Goal: Task Accomplishment & Management: Use online tool/utility

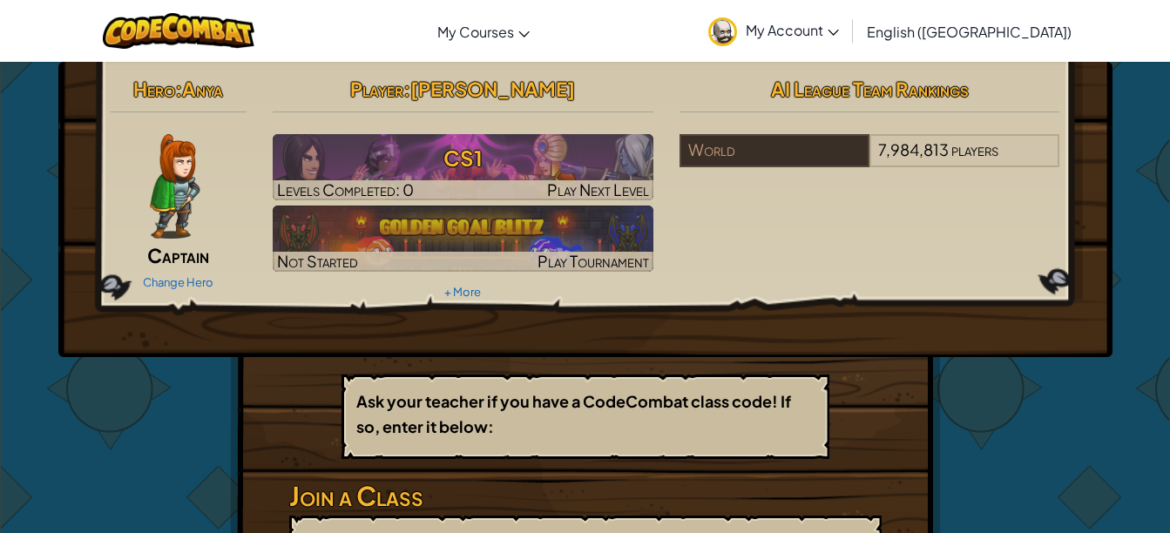
click at [162, 273] on div "Change Hero" at bounding box center [179, 281] width 137 height 28
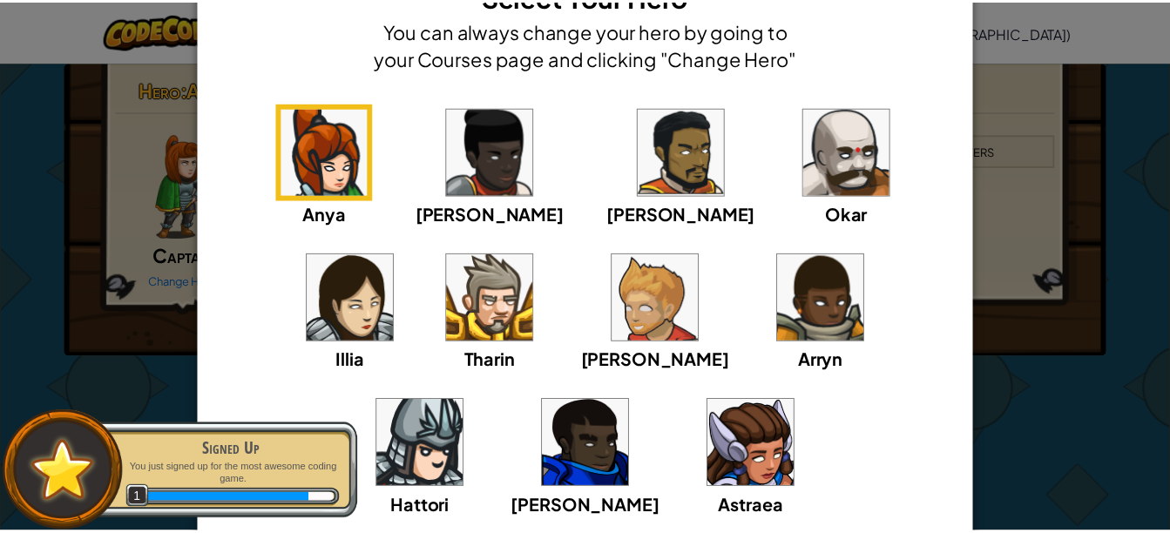
scroll to position [73, 0]
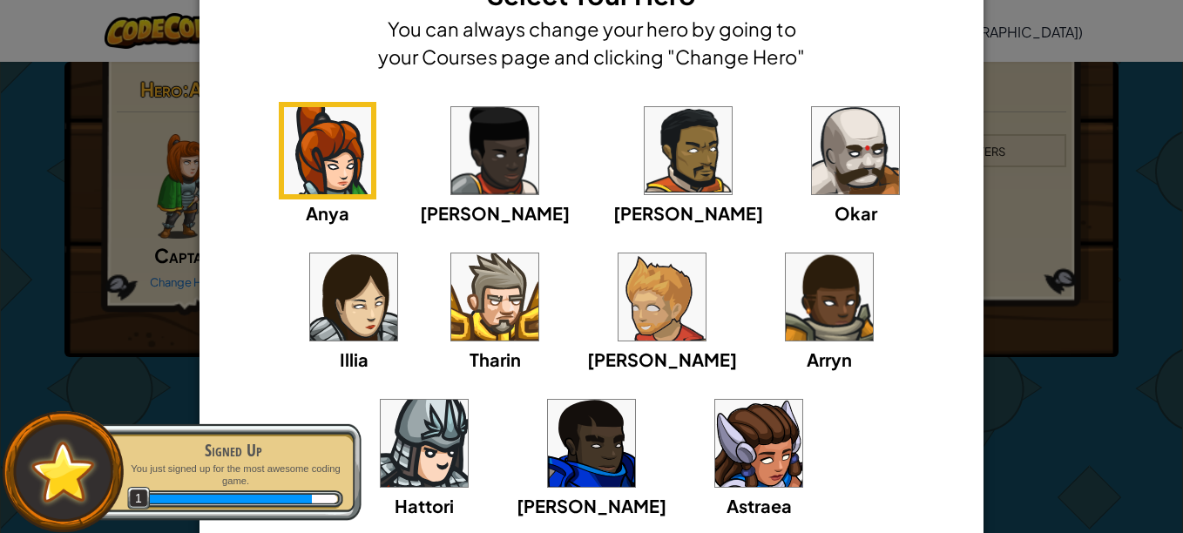
click at [786, 308] on img at bounding box center [829, 296] width 87 height 87
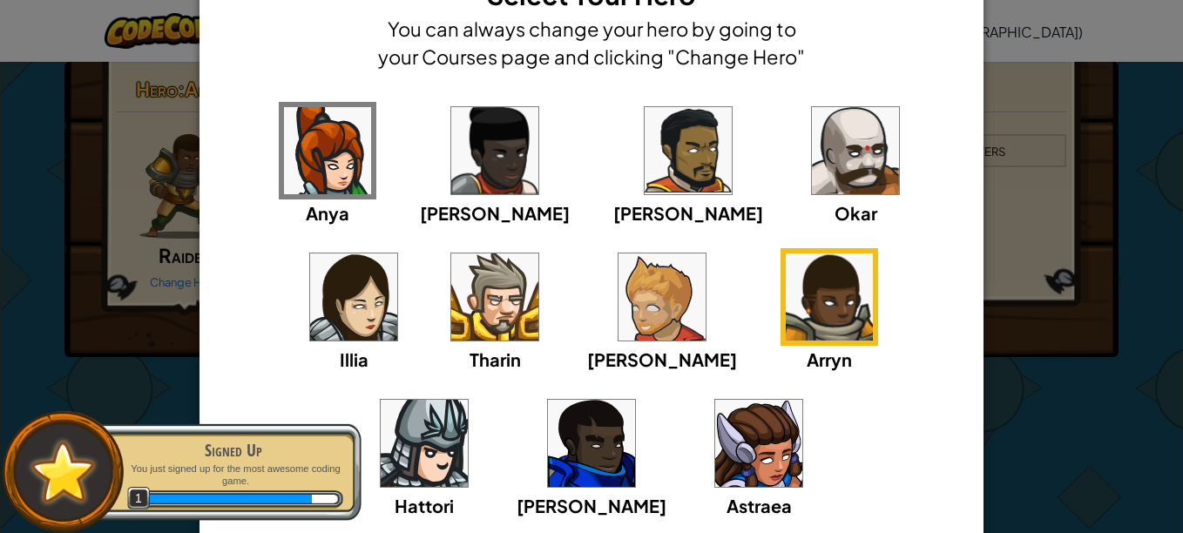
click at [468, 400] on img at bounding box center [424, 443] width 87 height 87
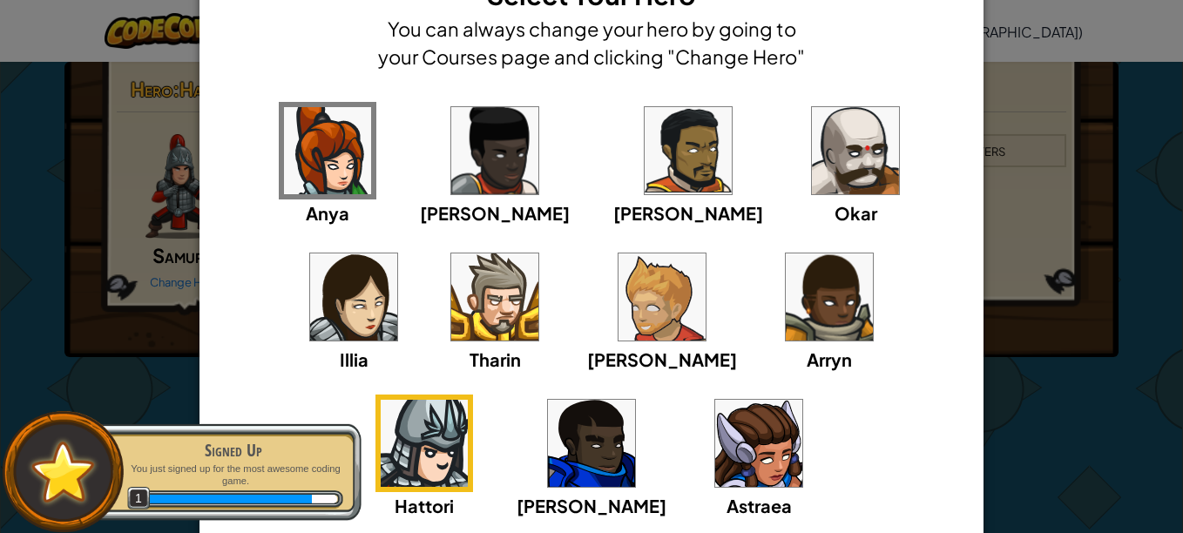
click at [83, 331] on div "× Select Your Hero You can always change your hero by going to your Courses pag…" at bounding box center [591, 266] width 1183 height 533
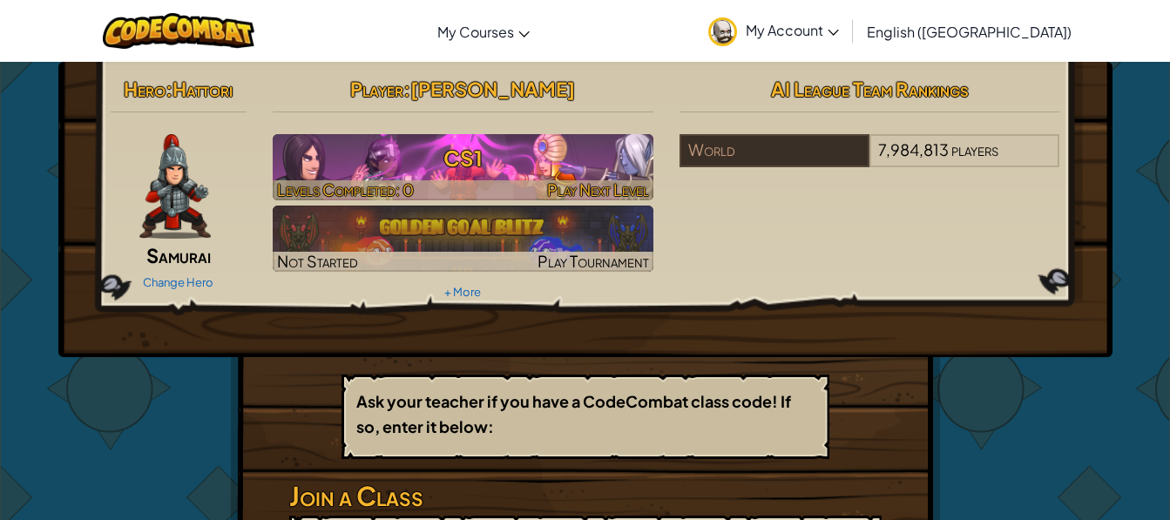
click at [455, 186] on div at bounding box center [463, 190] width 381 height 20
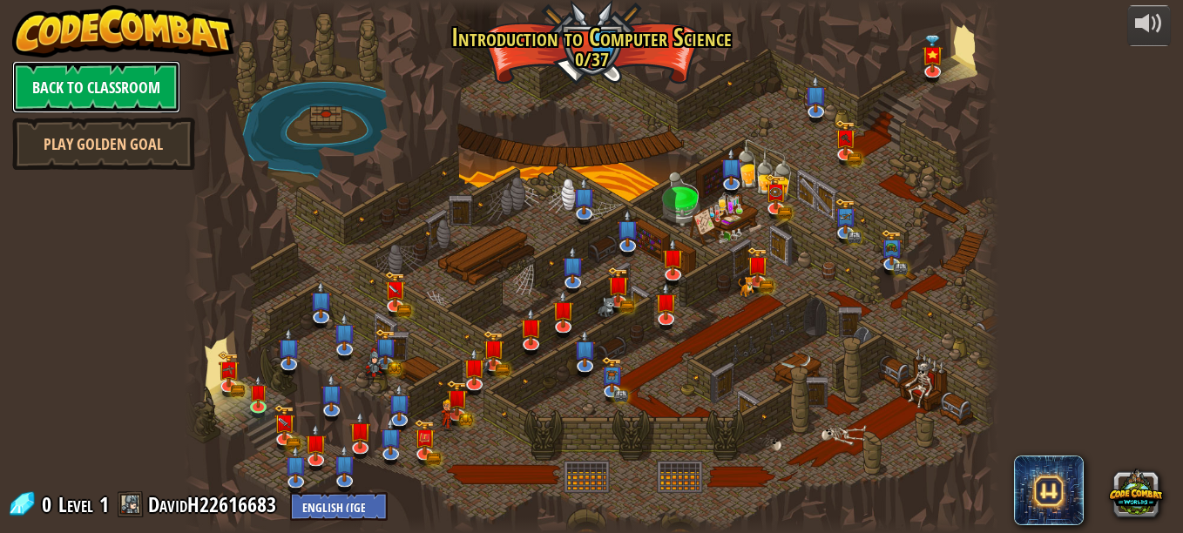
click at [103, 84] on link "Back to Classroom" at bounding box center [96, 87] width 168 height 52
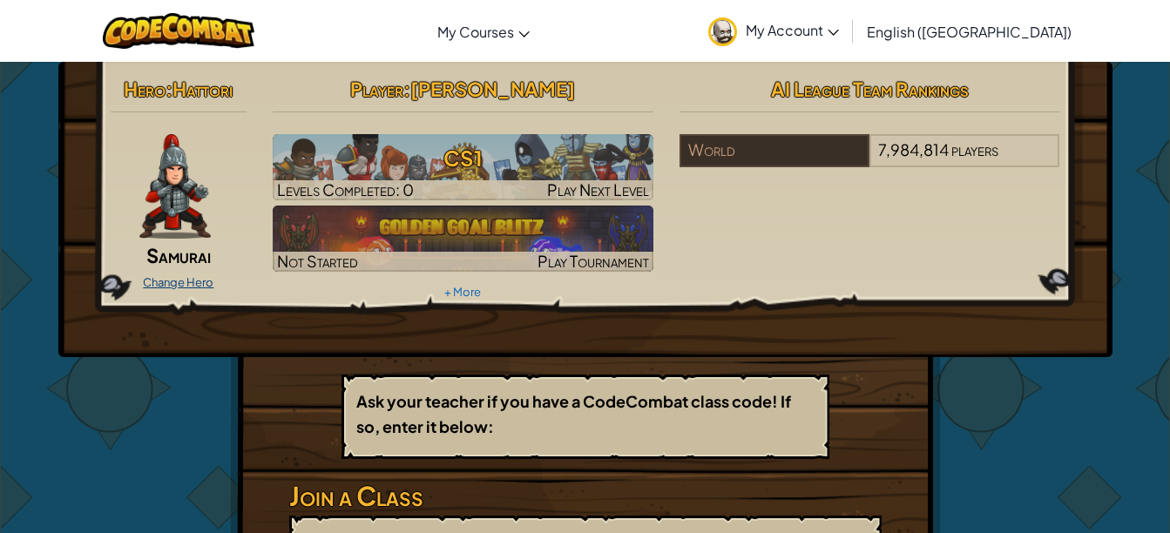
click at [165, 276] on link "Change Hero" at bounding box center [178, 282] width 71 height 14
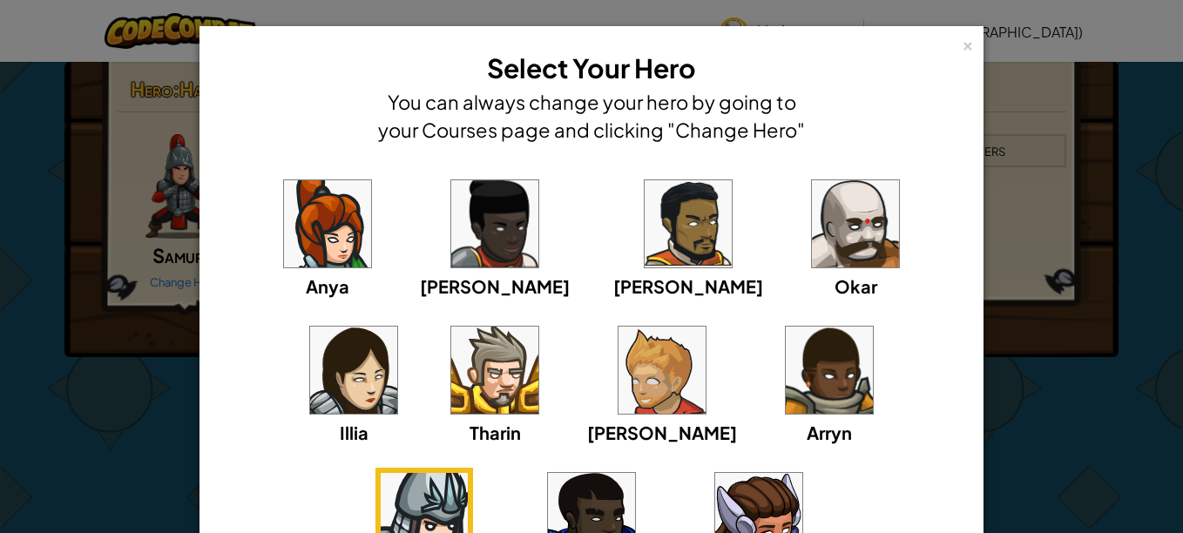
click at [812, 220] on img at bounding box center [855, 223] width 87 height 87
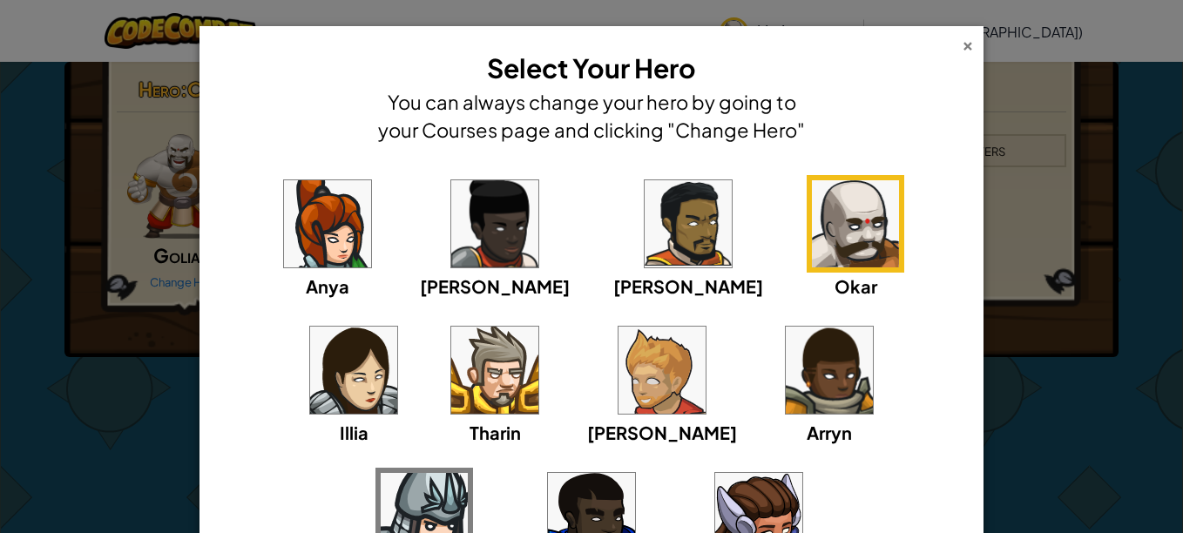
click at [962, 48] on div "×" at bounding box center [968, 43] width 12 height 18
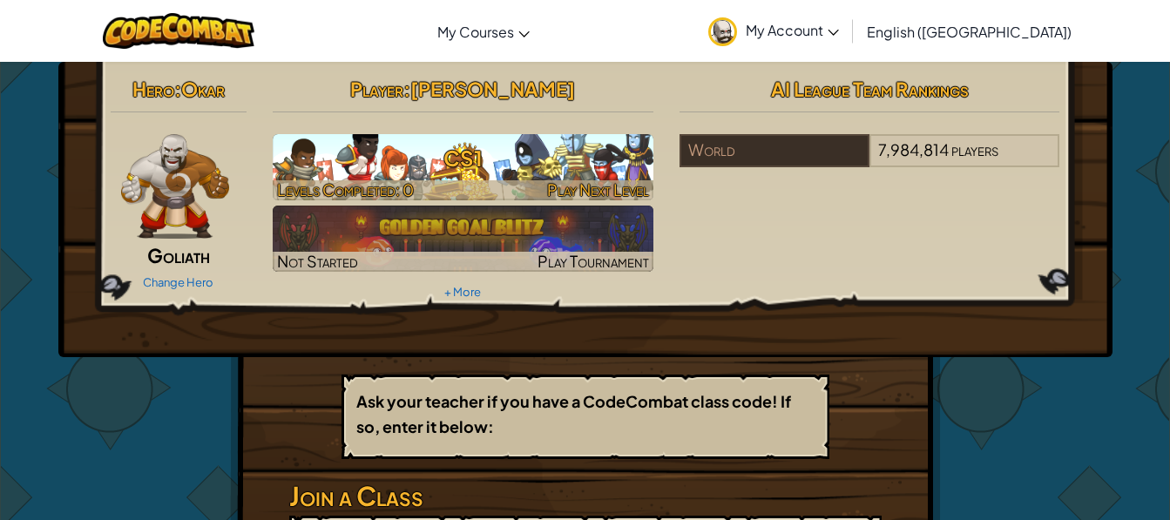
click at [327, 173] on h3 "CS1" at bounding box center [463, 157] width 381 height 39
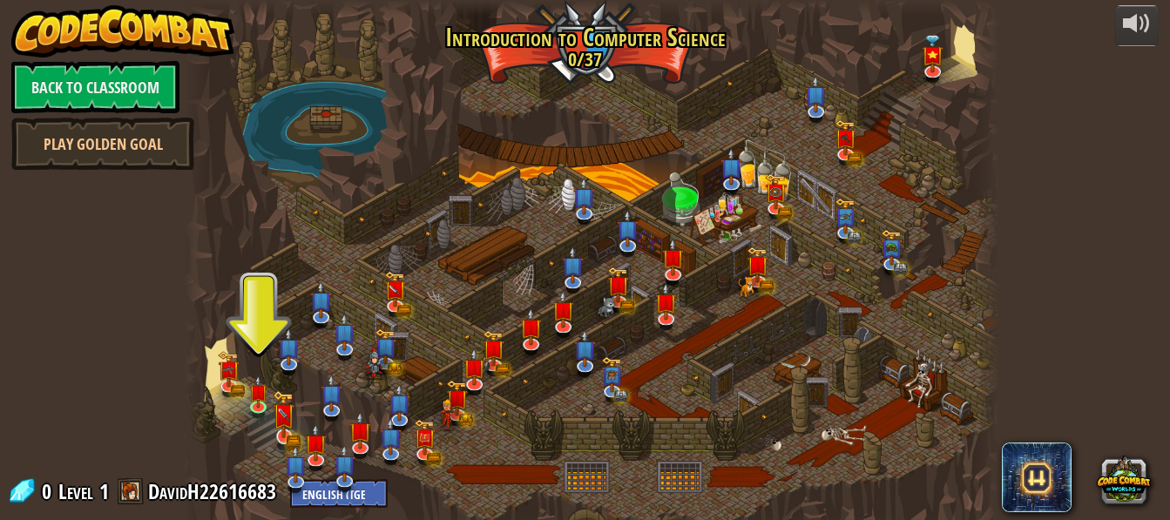
click at [274, 408] on img at bounding box center [284, 414] width 22 height 48
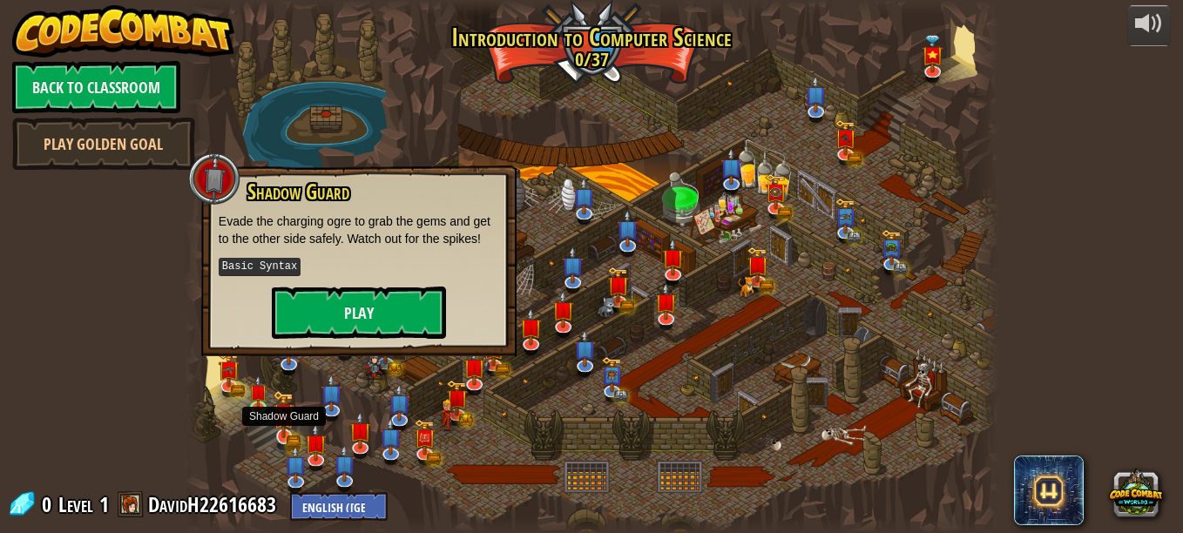
click at [252, 407] on img at bounding box center [258, 391] width 19 height 32
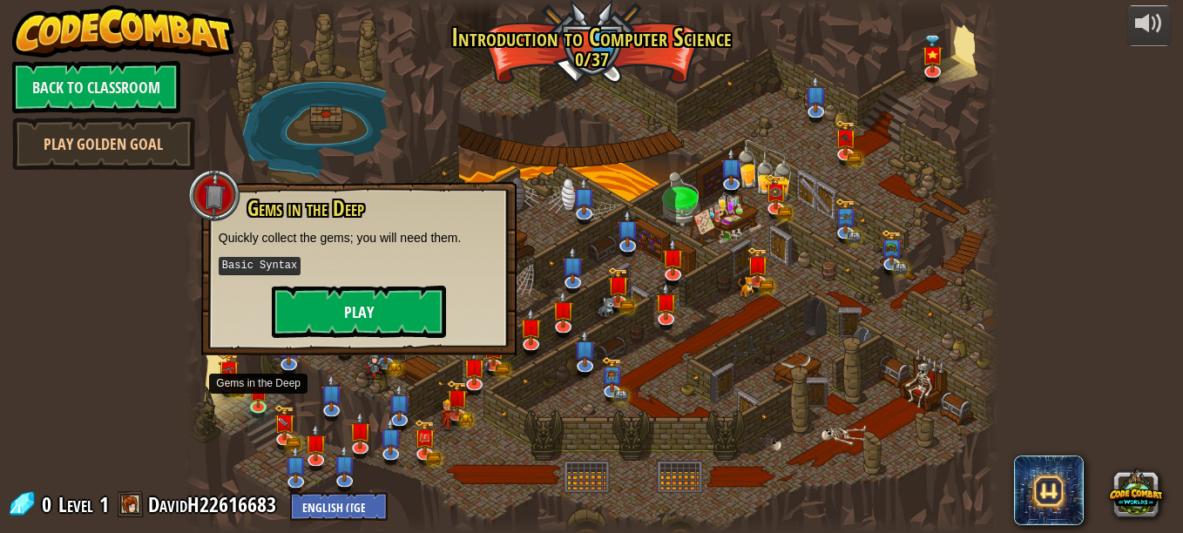
click at [352, 333] on button "Play" at bounding box center [359, 312] width 174 height 52
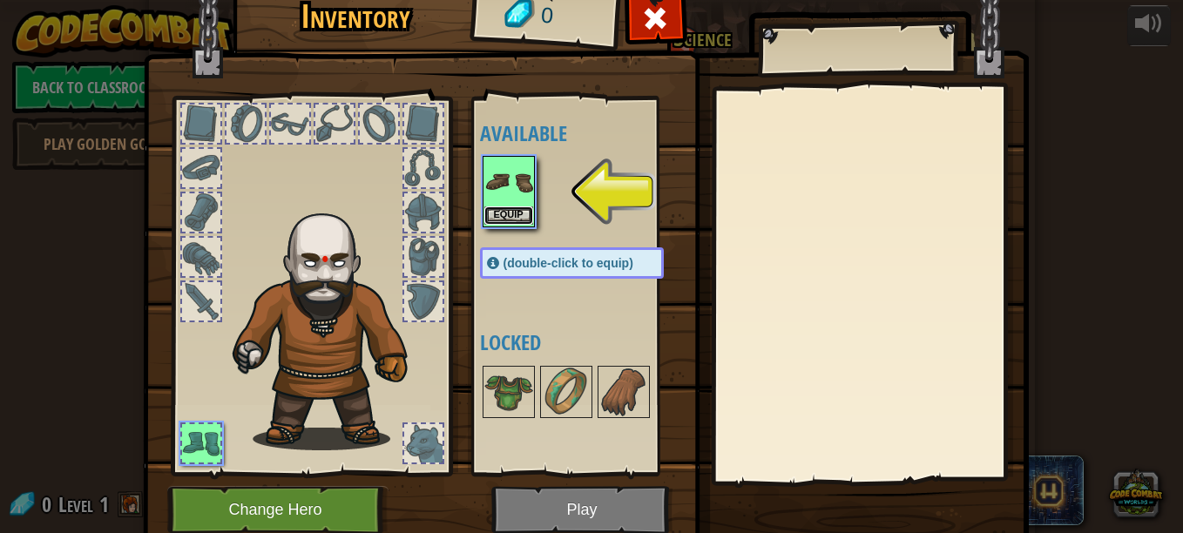
click at [500, 219] on button "Equip" at bounding box center [508, 215] width 49 height 18
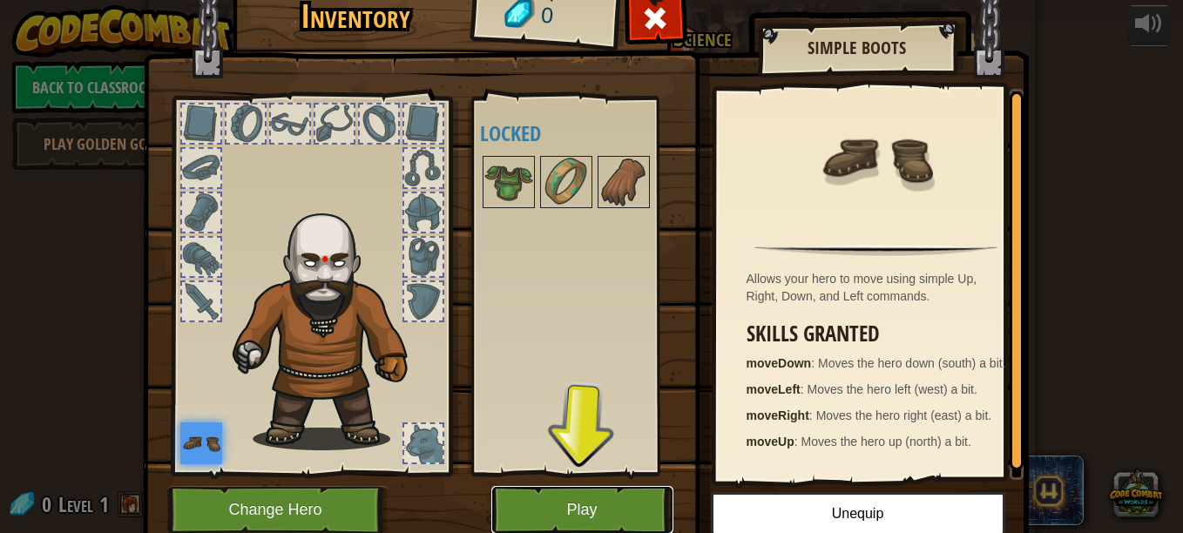
click at [539, 510] on button "Play" at bounding box center [582, 510] width 182 height 48
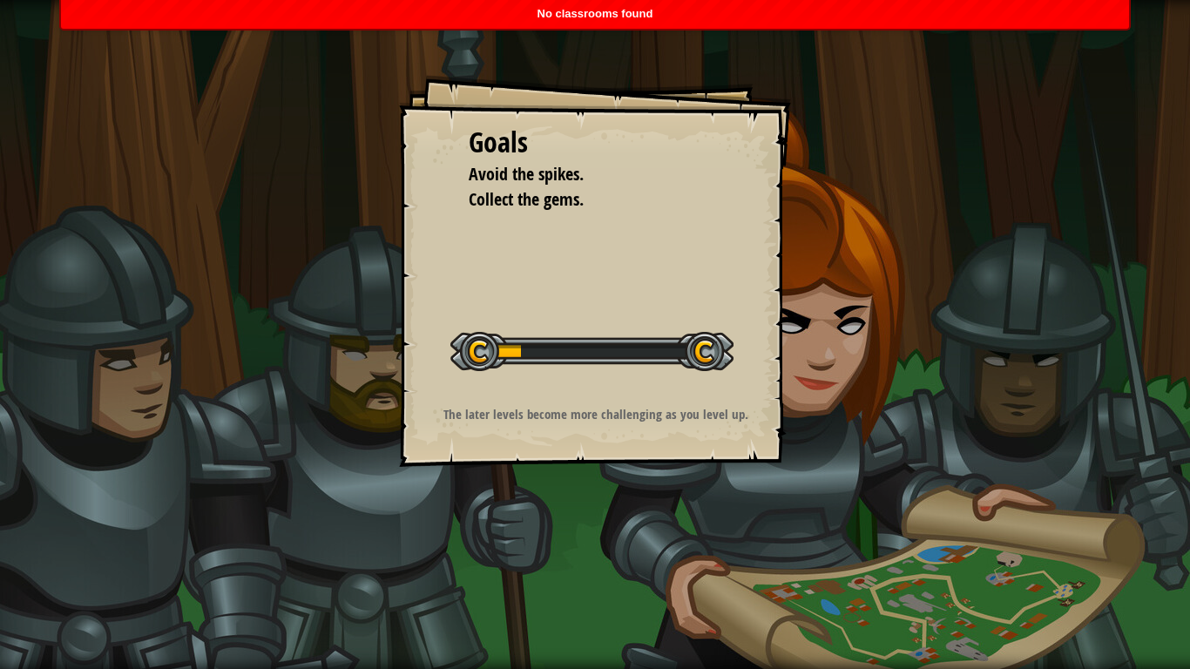
click at [1169, 408] on div "Goals Avoid the spikes. Collect the gems. Start Level Error loading from server…" at bounding box center [595, 334] width 1190 height 669
click at [94, 458] on div "Goals Avoid the spikes. Collect the gems. Start Level Error loading from server…" at bounding box center [595, 334] width 1190 height 669
click at [1063, 505] on div "Goals Avoid the spikes. Collect the gems. Start Level Error loading from server…" at bounding box center [595, 334] width 1190 height 669
click at [77, 485] on div "Goals Avoid the spikes. Collect the gems. Start Level Error loading from server…" at bounding box center [595, 334] width 1190 height 669
click at [997, 510] on div "Goals Avoid the spikes. Collect the gems. Start Level Error loading from server…" at bounding box center [595, 334] width 1190 height 669
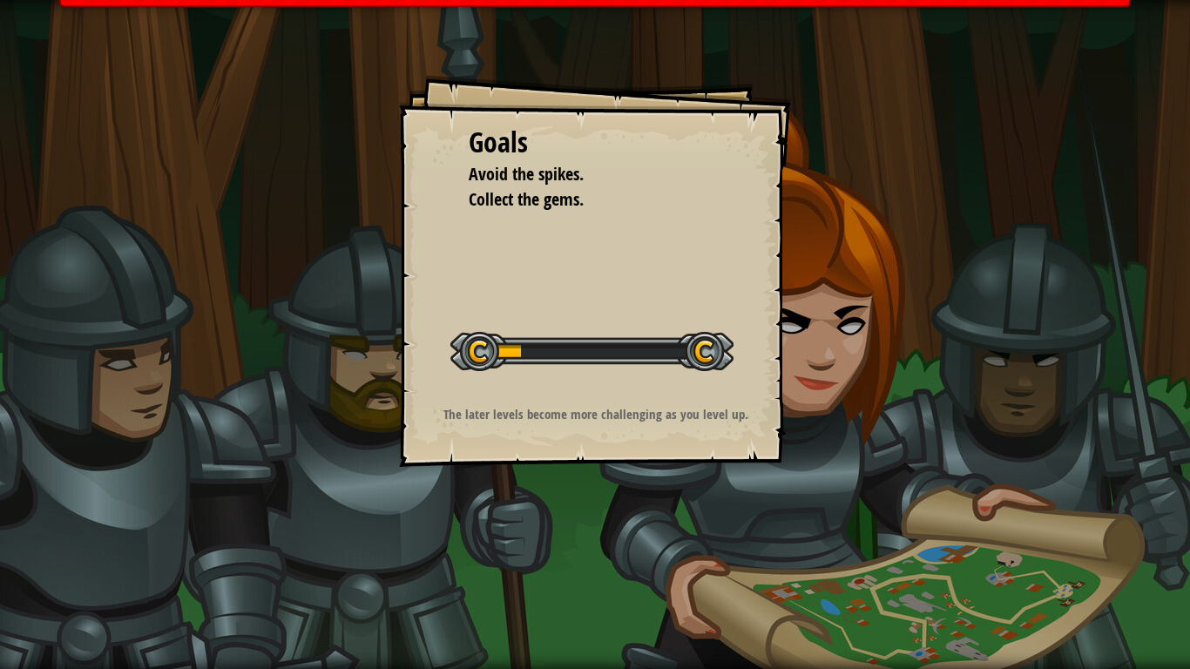
click at [206, 489] on div "Goals Avoid the spikes. Collect the gems. Start Level Error loading from server…" at bounding box center [595, 334] width 1190 height 669
click at [919, 501] on div "Goals Avoid the spikes. Collect the gems. Start Level Error loading from server…" at bounding box center [595, 334] width 1190 height 669
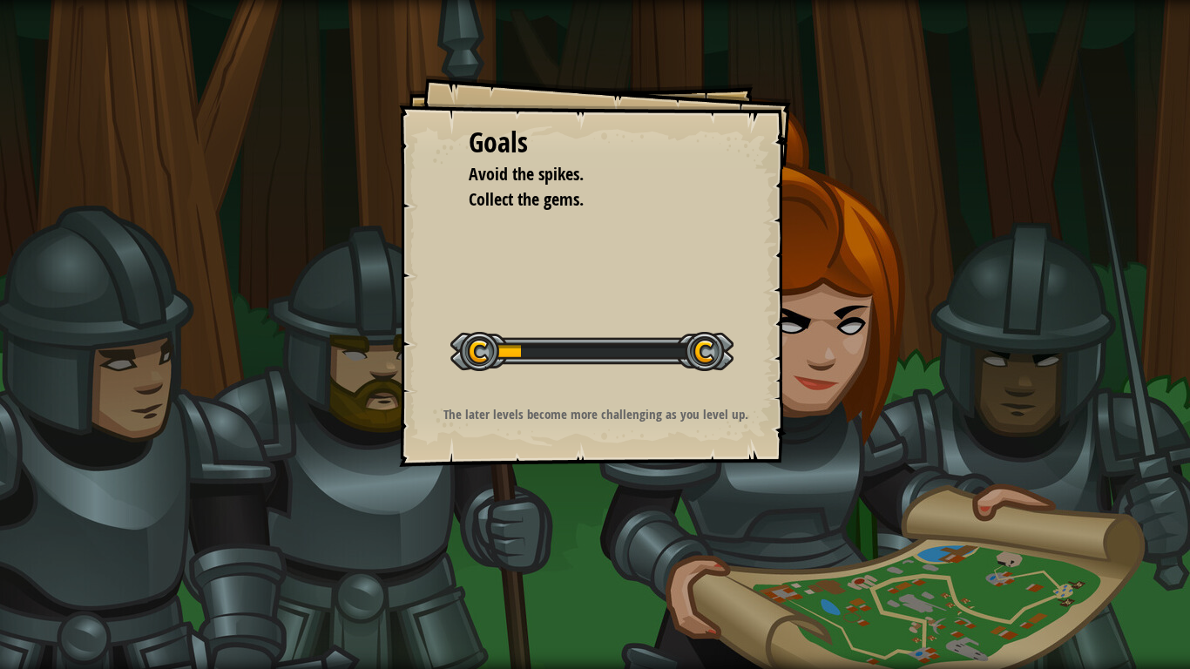
click at [354, 532] on div "Goals Avoid the spikes. Collect the gems. Start Level Error loading from server…" at bounding box center [595, 334] width 1190 height 669
click at [924, 469] on div "Goals Avoid the spikes. Collect the gems. Start Level Error loading from server…" at bounding box center [595, 334] width 1190 height 669
click at [391, 532] on div "Goals Avoid the spikes. Collect the gems. Start Level Error loading from server…" at bounding box center [595, 334] width 1190 height 669
click at [373, 469] on div "Goals Avoid the spikes. Collect the gems. Start Level Error loading from server…" at bounding box center [595, 334] width 1190 height 669
click at [335, 435] on div "Goals Avoid the spikes. Collect the gems. Start Level Error loading from server…" at bounding box center [595, 334] width 1190 height 669
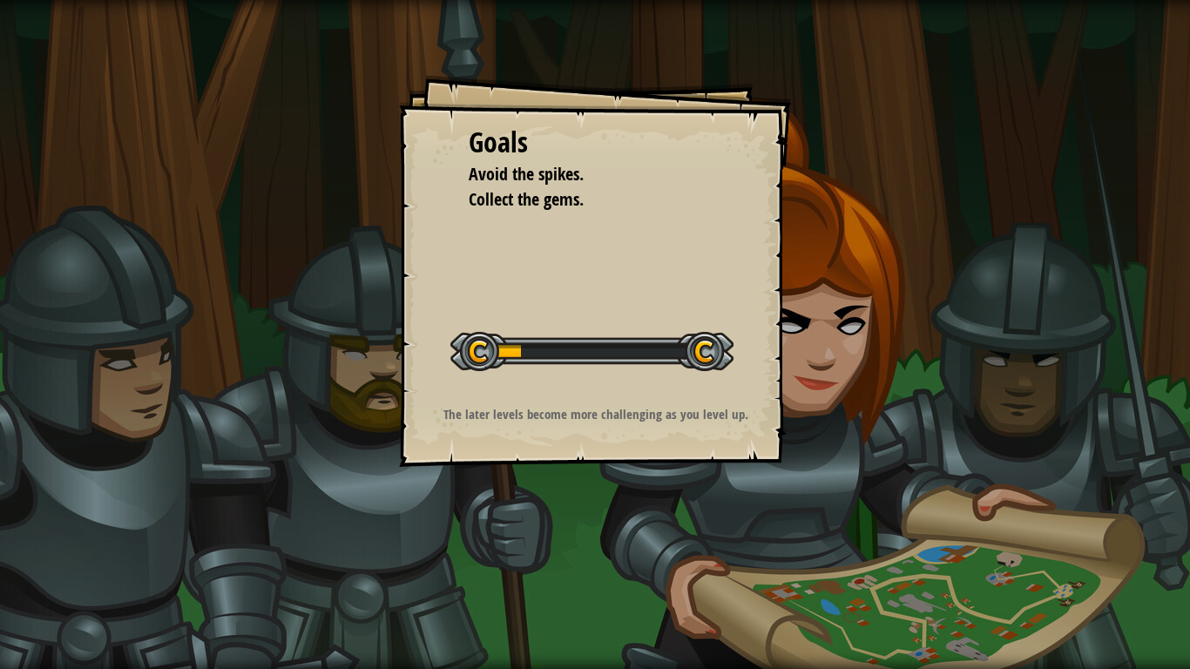
click at [1053, 531] on div "Goals Avoid the spikes. Collect the gems. Start Level Error loading from server…" at bounding box center [595, 334] width 1190 height 669
click at [145, 532] on div "Goals Avoid the spikes. Collect the gems. Start Level Error loading from server…" at bounding box center [595, 334] width 1190 height 669
click at [1068, 532] on div "Goals Avoid the spikes. Collect the gems. Start Level Error loading from server…" at bounding box center [595, 334] width 1190 height 669
click at [126, 532] on div "Goals Avoid the spikes. Collect the gems. Start Level Error loading from server…" at bounding box center [595, 334] width 1190 height 669
click at [1106, 532] on div "Goals Avoid the spikes. Collect the gems. Start Level Error loading from server…" at bounding box center [595, 334] width 1190 height 669
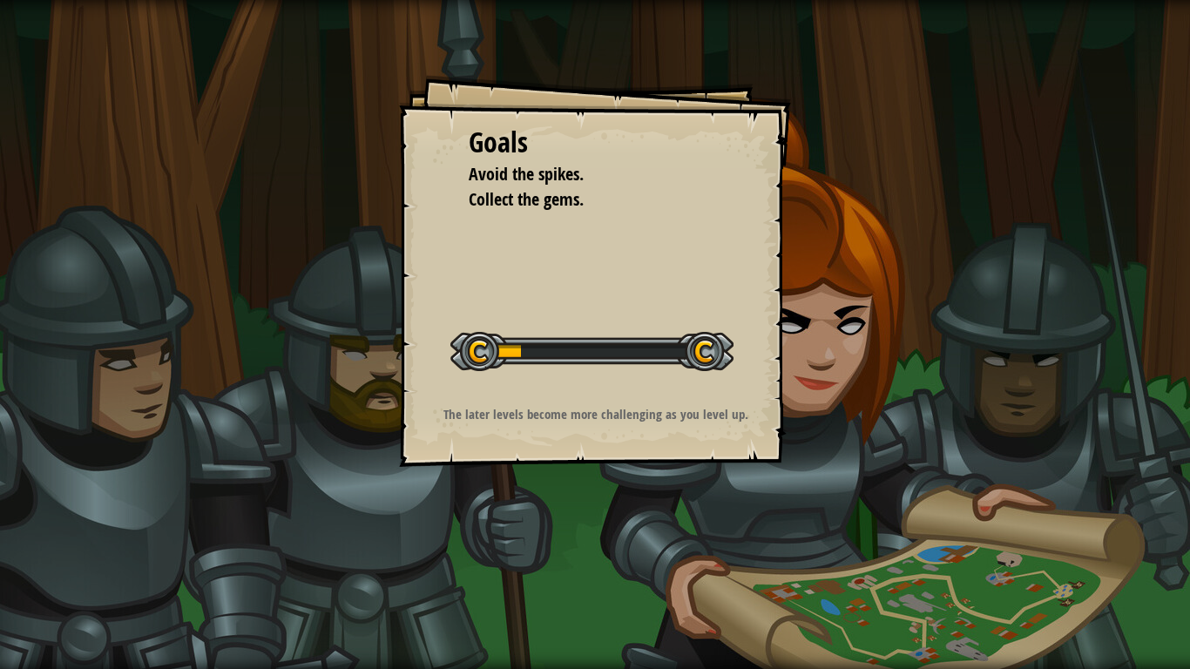
click at [179, 518] on div "Goals Avoid the spikes. Collect the gems. Start Level Error loading from server…" at bounding box center [595, 334] width 1190 height 669
click at [1091, 532] on div "Goals Avoid the spikes. Collect the gems. Start Level Error loading from server…" at bounding box center [595, 334] width 1190 height 669
click at [64, 532] on div "Goals Avoid the spikes. Collect the gems. Start Level Error loading from server…" at bounding box center [595, 334] width 1190 height 669
click at [461, 347] on div at bounding box center [591, 351] width 283 height 39
click at [696, 319] on div "Start Level" at bounding box center [591, 349] width 283 height 70
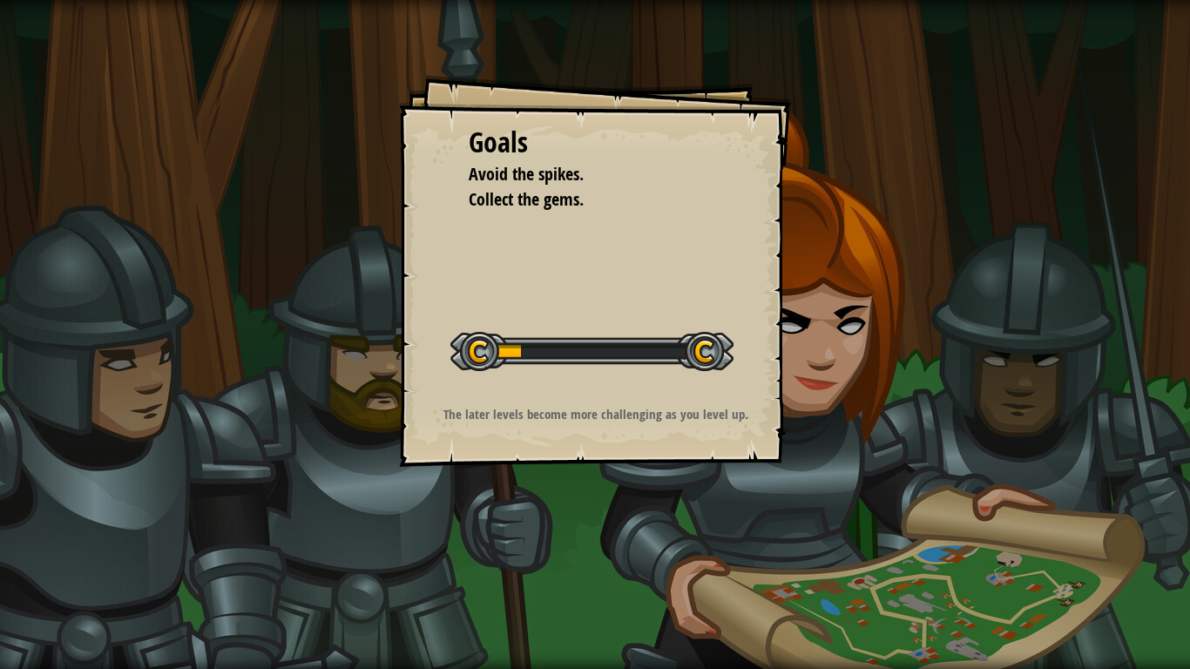
click at [1169, 532] on div "Goals Avoid the spikes. Collect the gems. Start Level Error loading from server…" at bounding box center [595, 334] width 1190 height 669
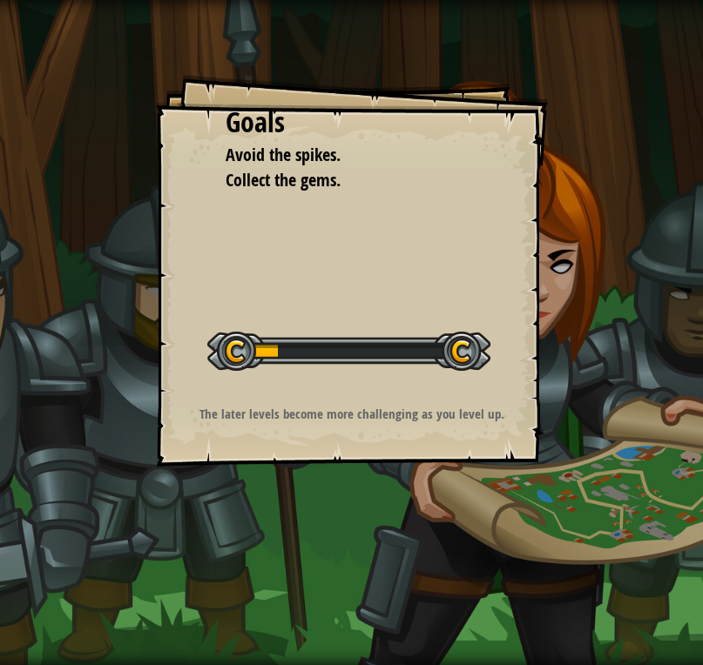
click at [627, 188] on div "Goals Avoid the spikes. Collect the gems. Start Level Error loading from server…" at bounding box center [351, 332] width 703 height 665
click at [578, 49] on div "Goals Avoid the spikes. Collect the gems. Start Level Error loading from server…" at bounding box center [351, 332] width 703 height 665
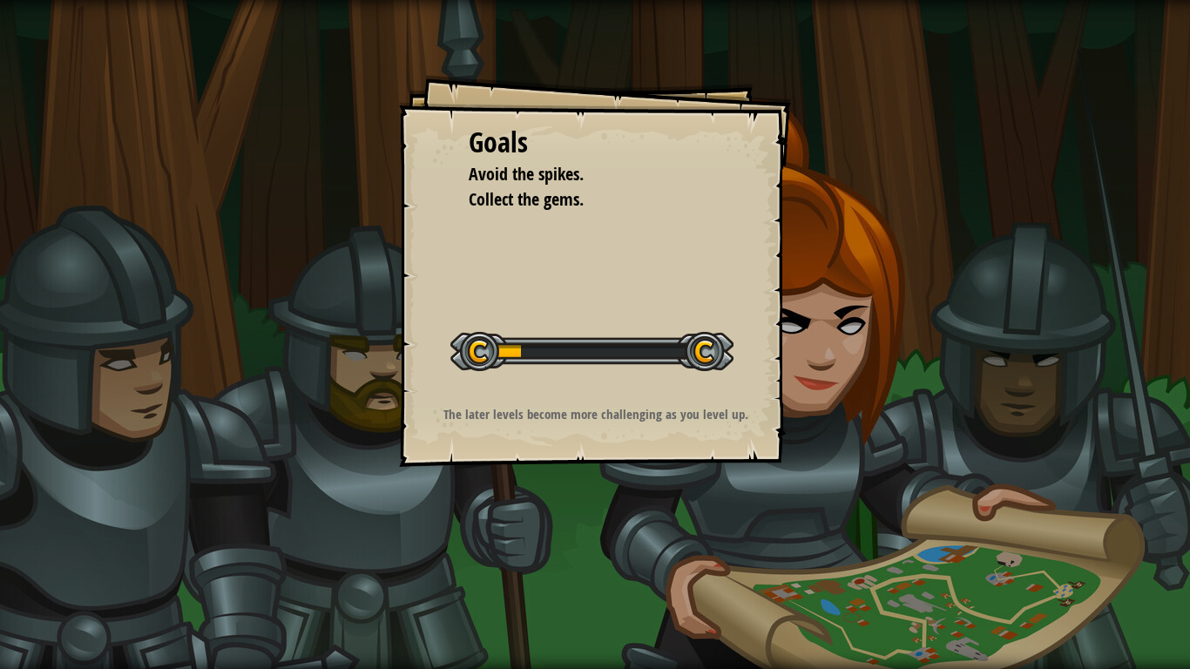
click at [1169, 422] on div "Goals Avoid the spikes. Collect the gems. Start Level Error loading from server…" at bounding box center [595, 334] width 1190 height 669
click at [614, 275] on div "Goals Avoid the spikes. Collect the gems. Start Level Error loading from server…" at bounding box center [595, 271] width 392 height 392
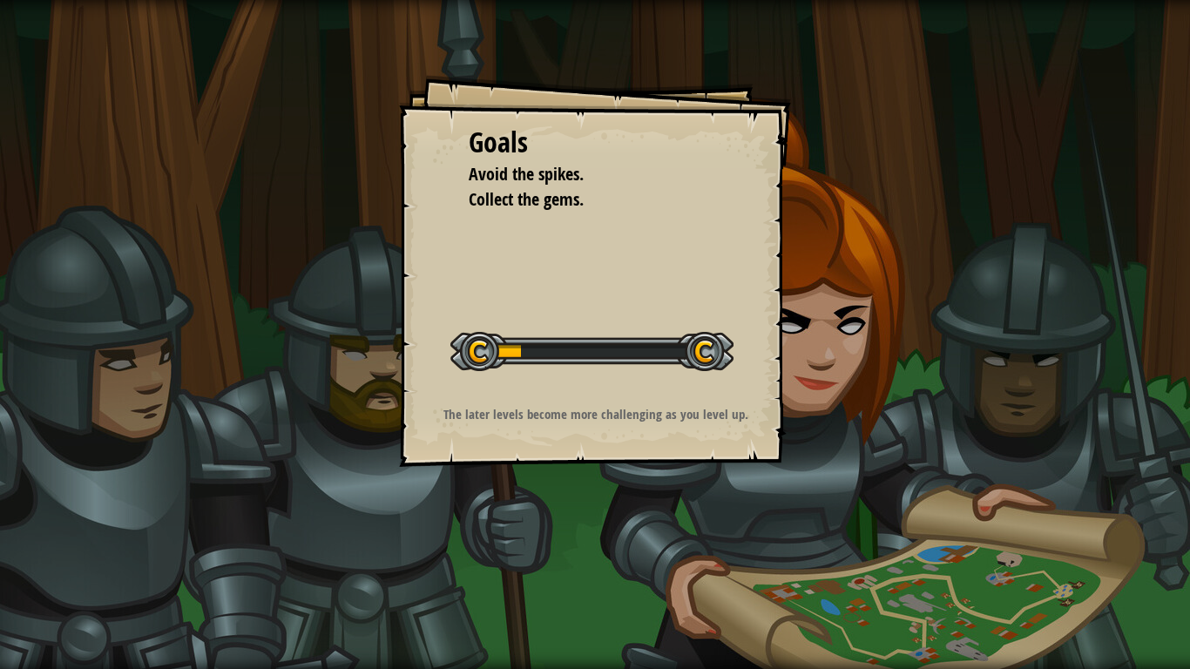
click at [614, 275] on div "Goals Avoid the spikes. Collect the gems. Start Level Error loading from server…" at bounding box center [595, 271] width 392 height 392
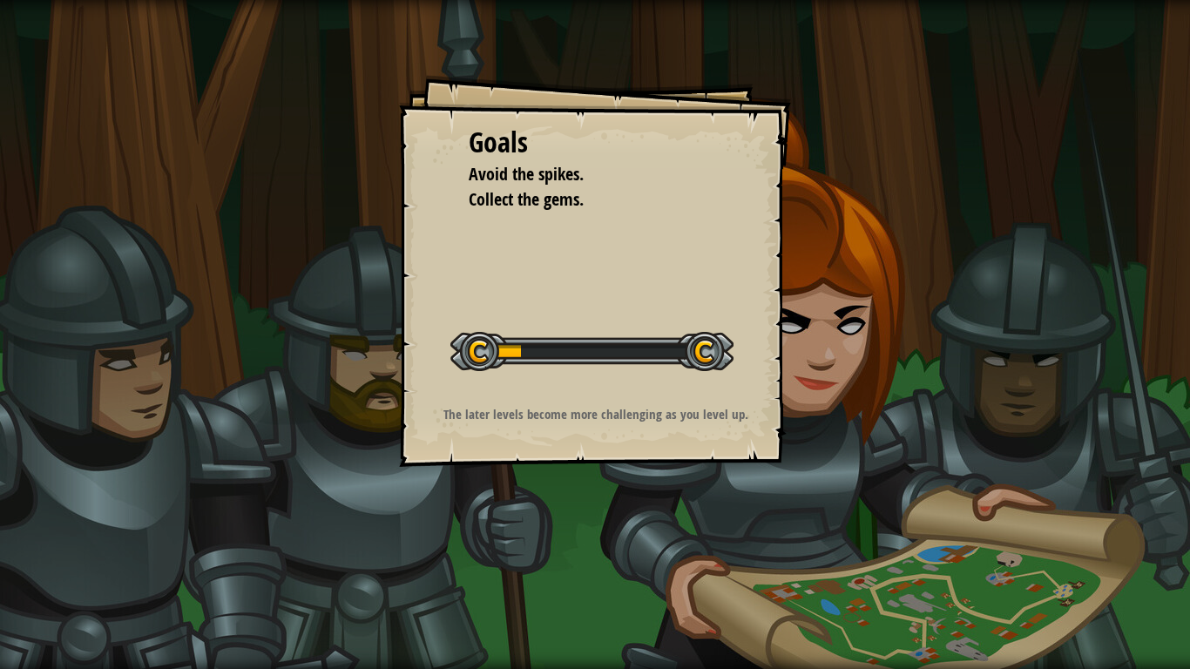
click at [614, 275] on div "Goals Avoid the spikes. Collect the gems. Start Level Error loading from server…" at bounding box center [595, 271] width 392 height 392
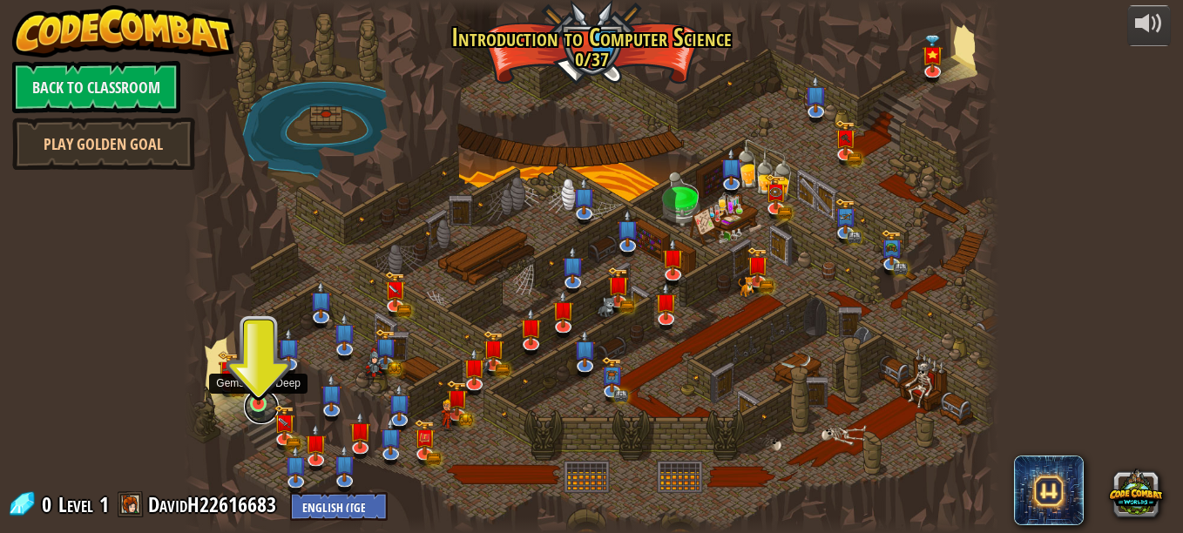
click at [248, 404] on link at bounding box center [261, 406] width 35 height 35
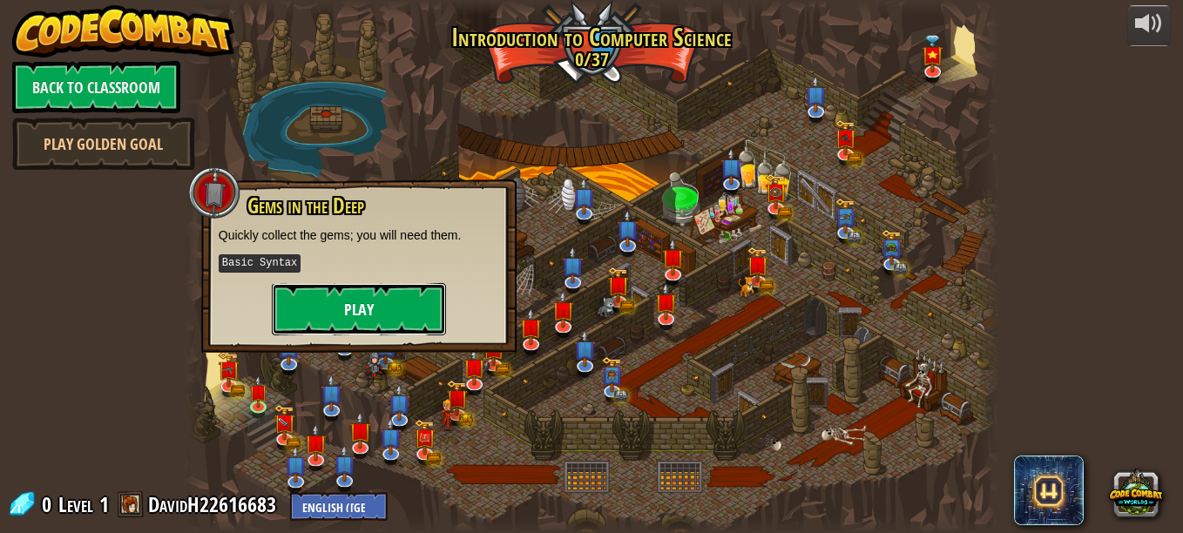
click at [355, 307] on button "Play" at bounding box center [359, 309] width 174 height 52
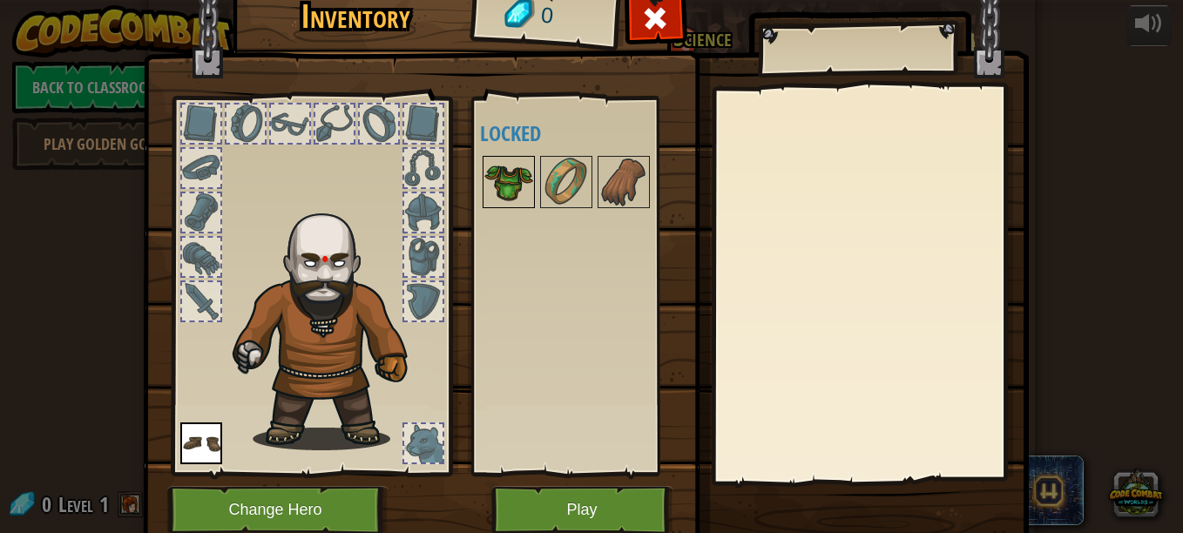
click at [500, 194] on img at bounding box center [508, 182] width 49 height 49
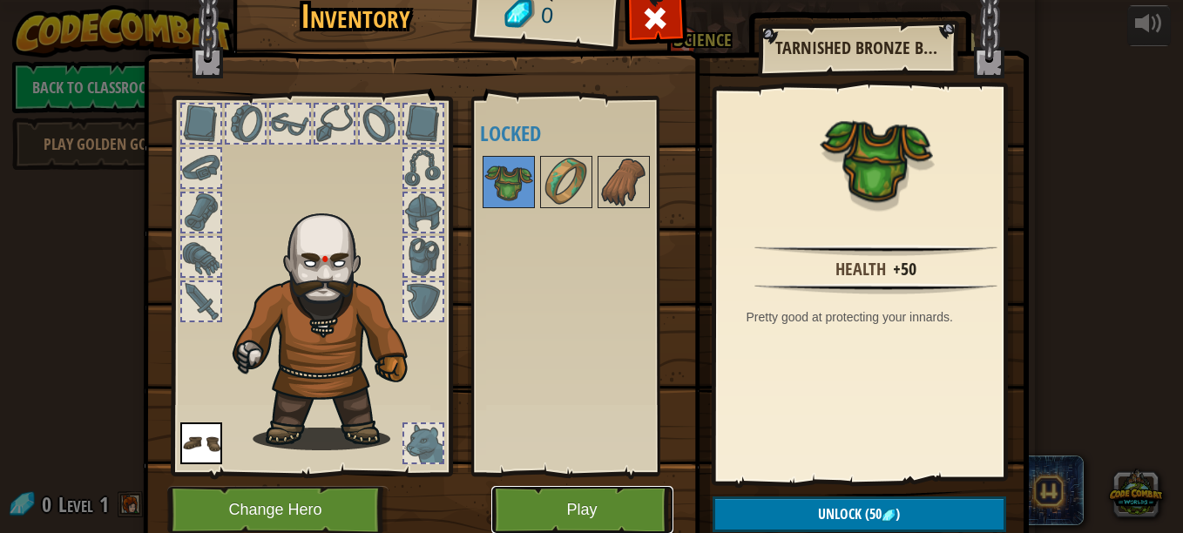
click at [584, 496] on button "Play" at bounding box center [582, 510] width 182 height 48
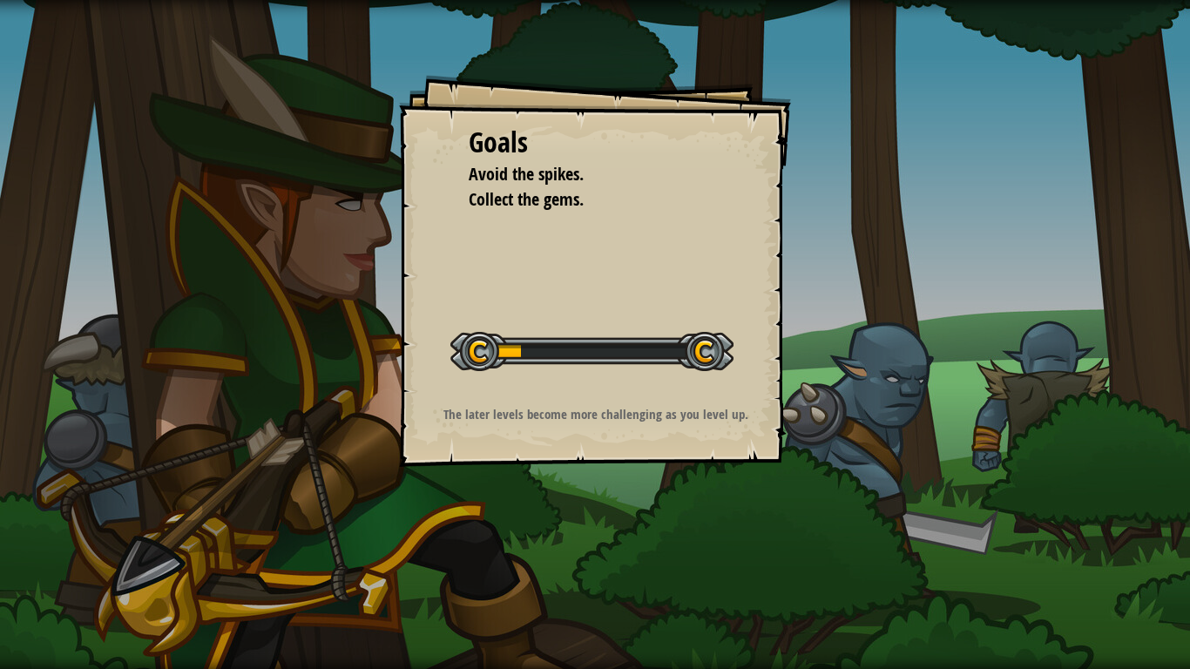
click at [955, 176] on div "Goals Avoid the spikes. Collect the gems. Start Level Error loading from server…" at bounding box center [595, 334] width 1190 height 669
click at [76, 107] on div "Goals Avoid the spikes. Collect the gems. Start Level Error loading from server…" at bounding box center [595, 334] width 1190 height 669
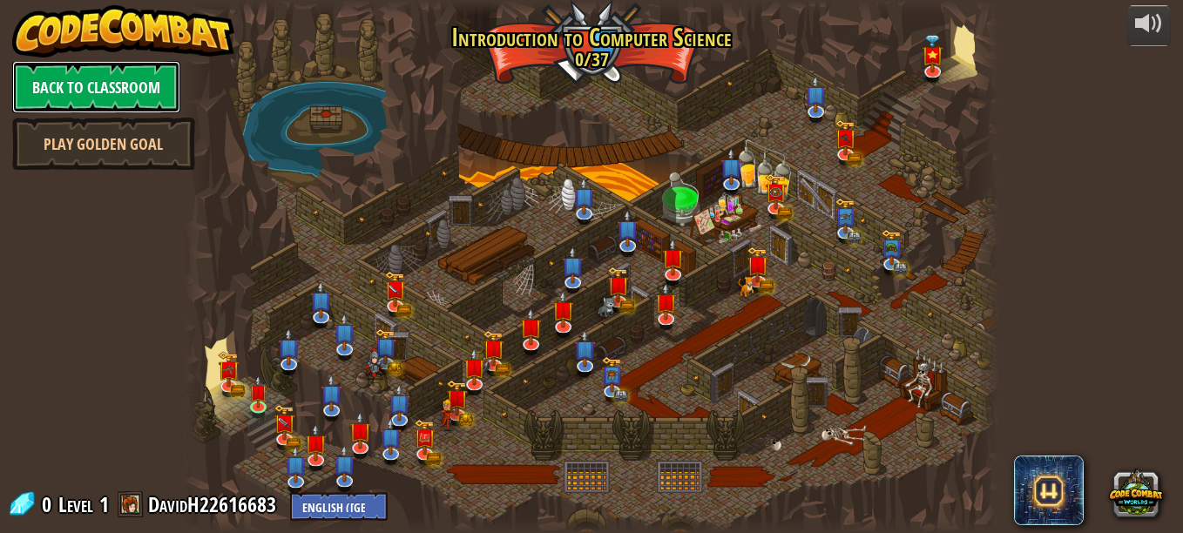
click at [122, 78] on link "Back to Classroom" at bounding box center [96, 87] width 168 height 52
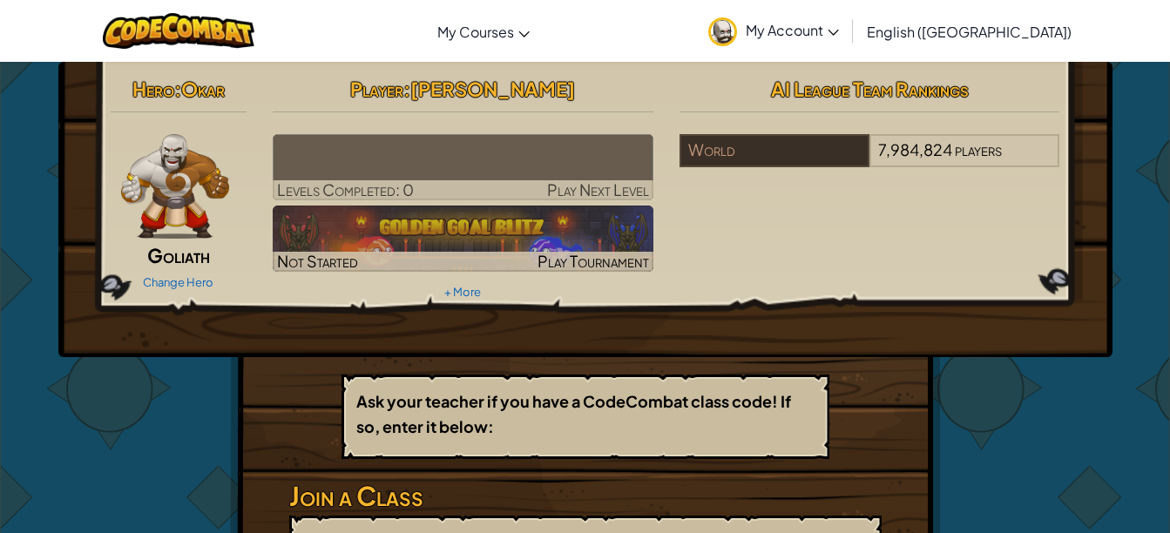
click at [368, 153] on img at bounding box center [463, 167] width 381 height 66
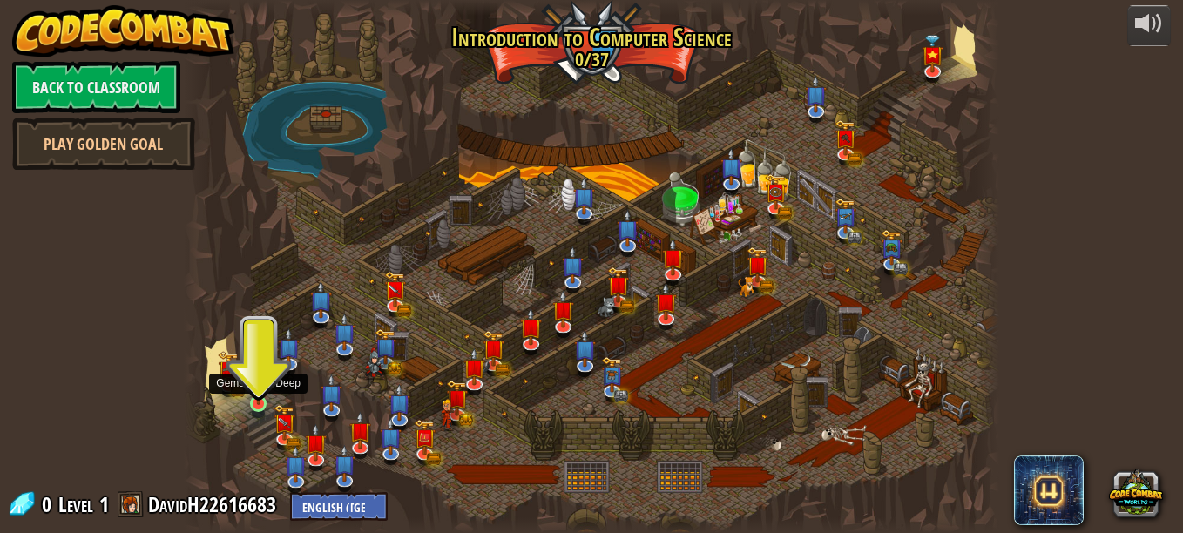
click at [260, 397] on img at bounding box center [258, 384] width 19 height 44
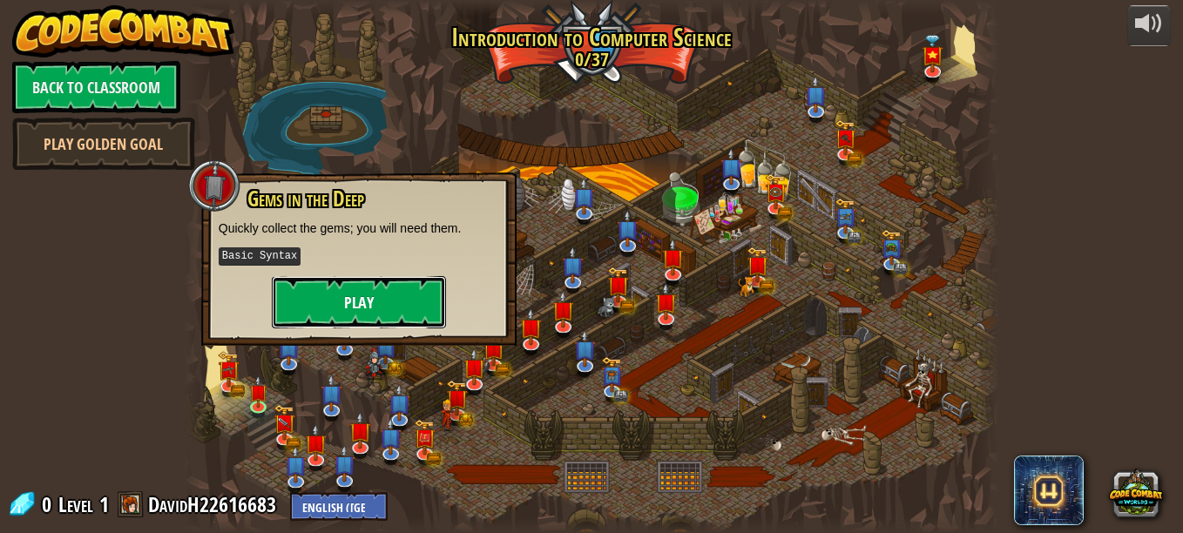
click at [326, 297] on button "Play" at bounding box center [359, 302] width 174 height 52
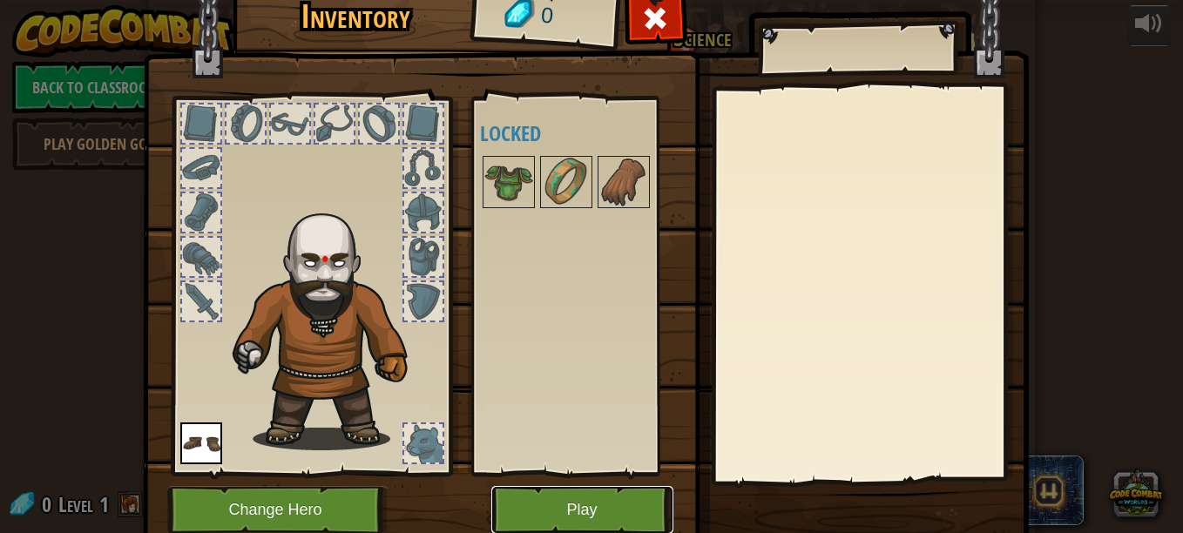
click at [554, 517] on button "Play" at bounding box center [582, 510] width 182 height 48
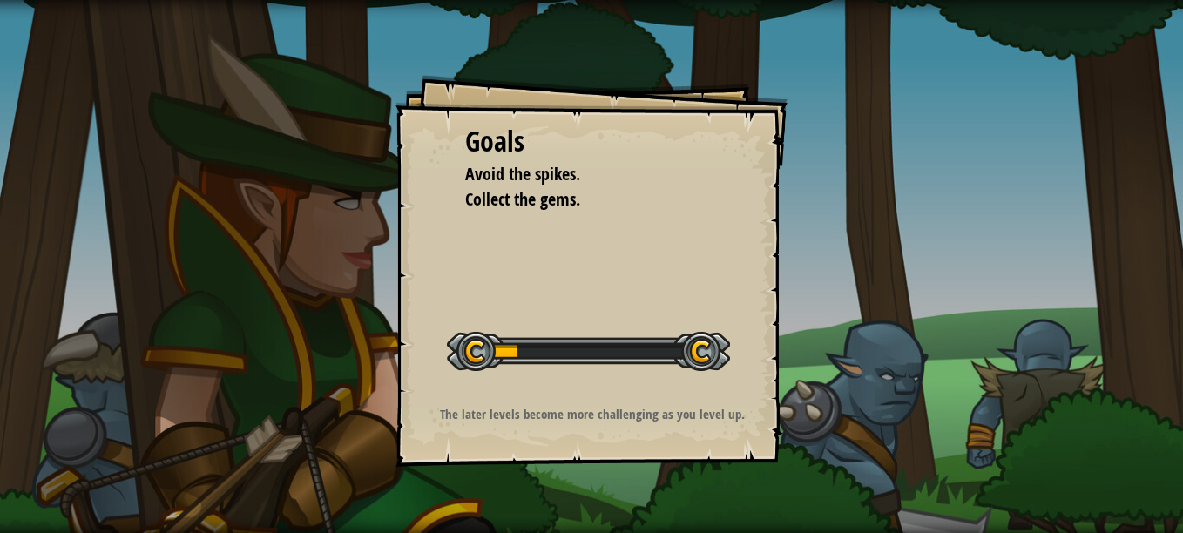
click at [674, 206] on li "Collect the gems." at bounding box center [578, 199] width 270 height 25
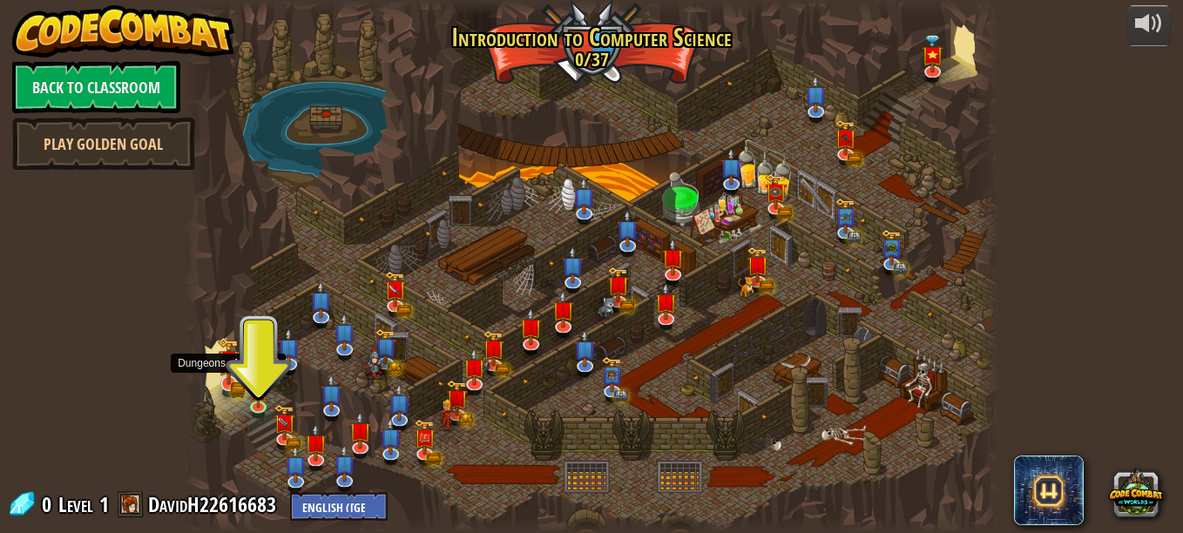
click at [219, 378] on img at bounding box center [229, 361] width 22 height 48
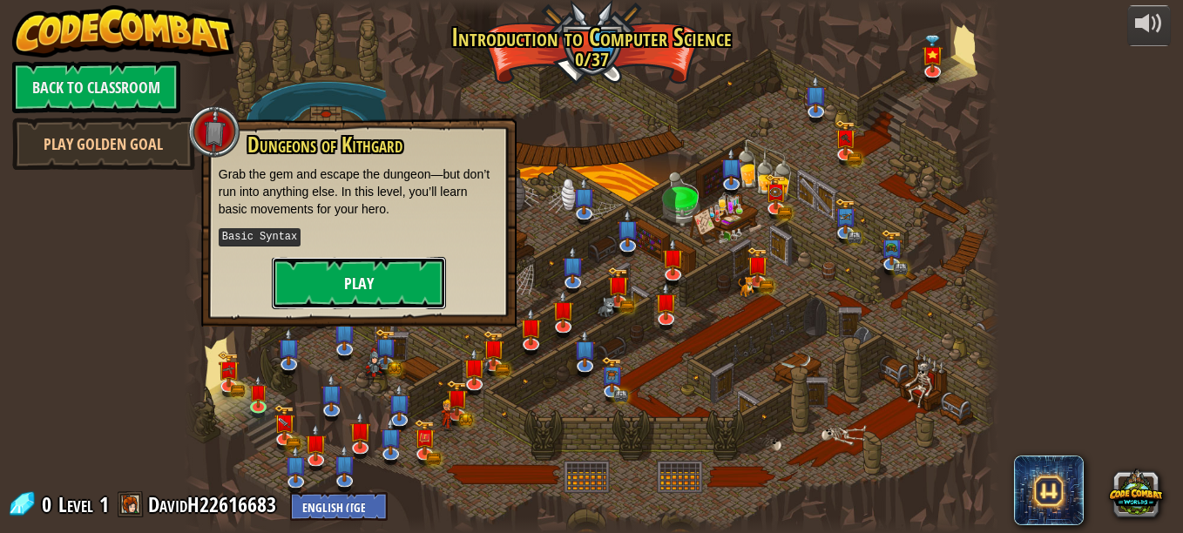
click at [367, 284] on button "Play" at bounding box center [359, 283] width 174 height 52
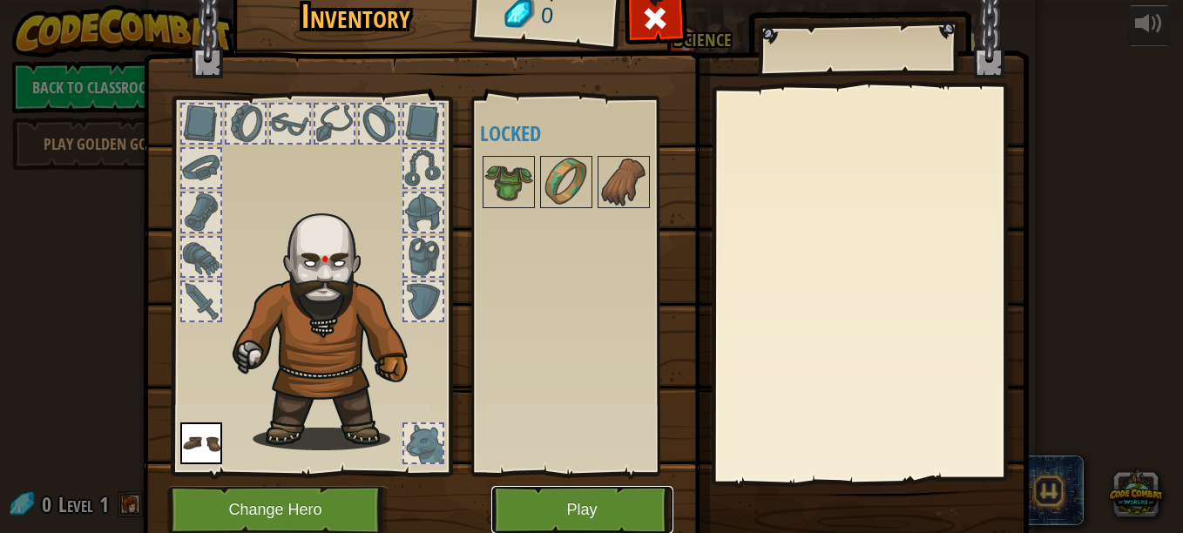
click at [524, 500] on button "Play" at bounding box center [582, 510] width 182 height 48
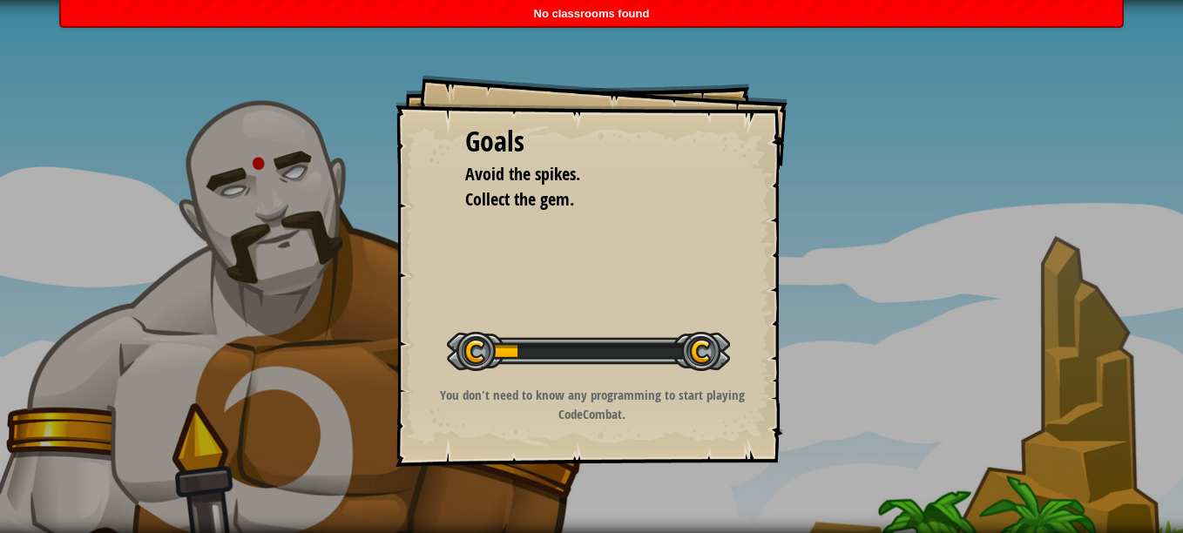
click at [609, 12] on span "No classrooms found" at bounding box center [592, 13] width 116 height 13
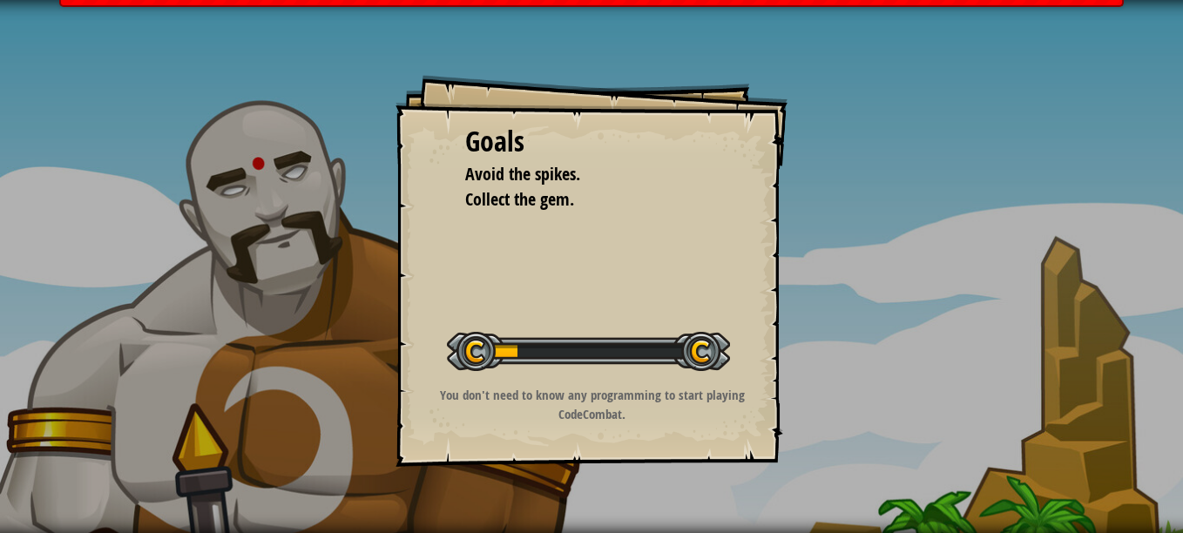
click at [609, 0] on body "Goals Avoid the spikes. Collect the gem. Start Level Error loading from server.…" at bounding box center [591, 0] width 1183 height 0
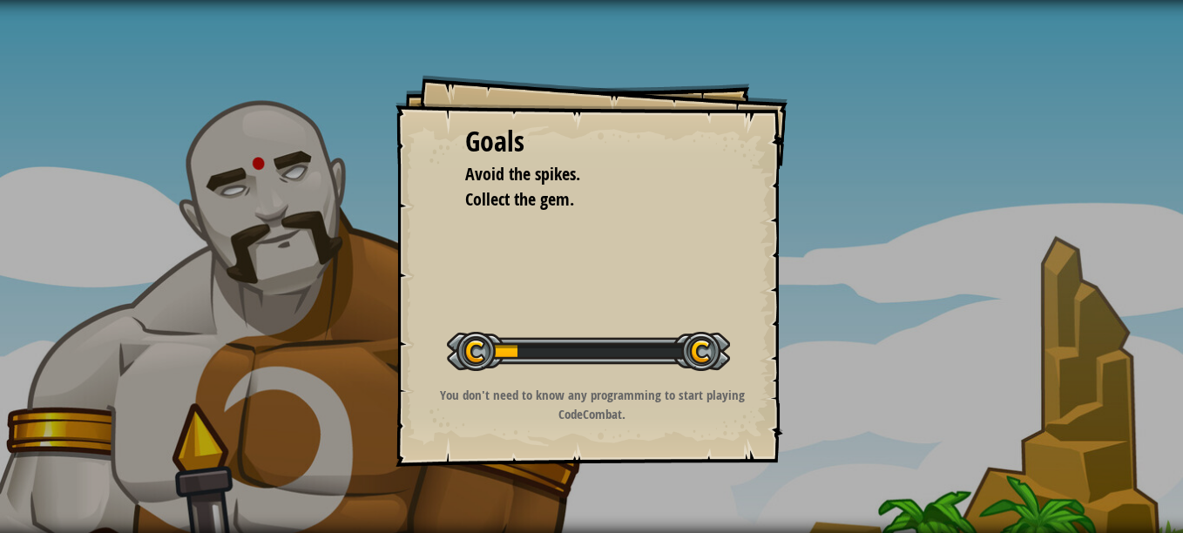
click at [609, 12] on div "Goals Avoid the spikes. Collect the gem. Start Level Error loading from server.…" at bounding box center [591, 266] width 1183 height 533
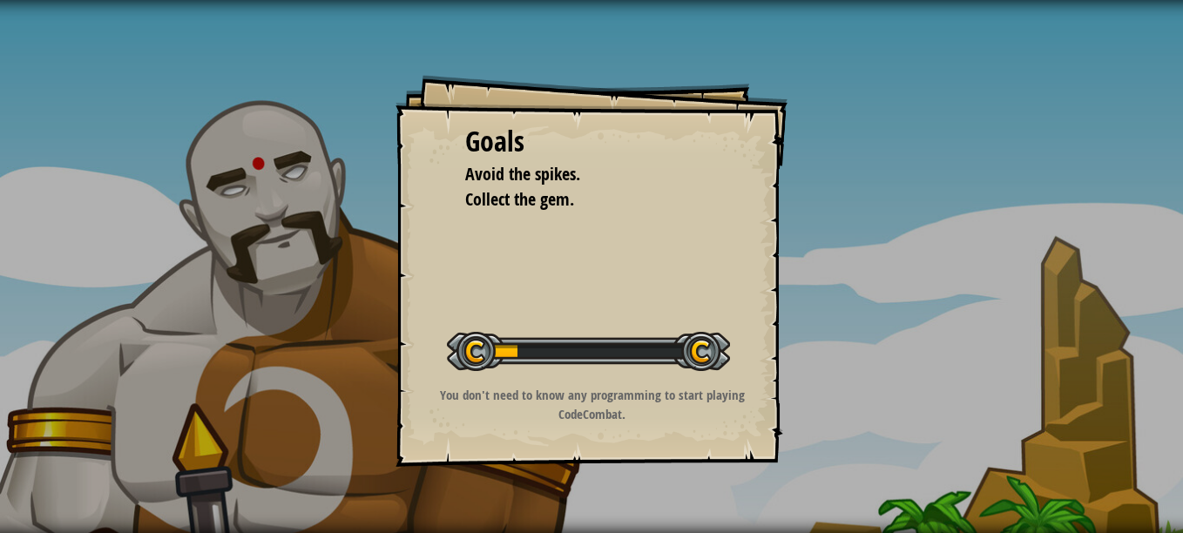
click at [609, 12] on div "Goals Avoid the spikes. Collect the gem. Start Level Error loading from server.…" at bounding box center [591, 266] width 1183 height 533
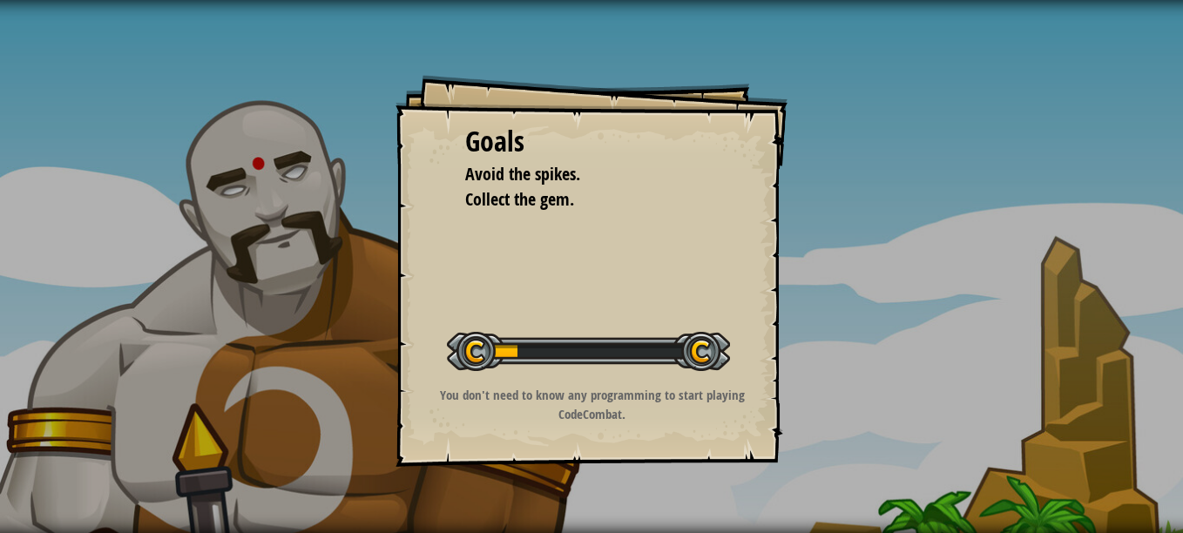
click at [609, 12] on div "Goals Avoid the spikes. Collect the gem. Start Level Error loading from server.…" at bounding box center [591, 266] width 1183 height 533
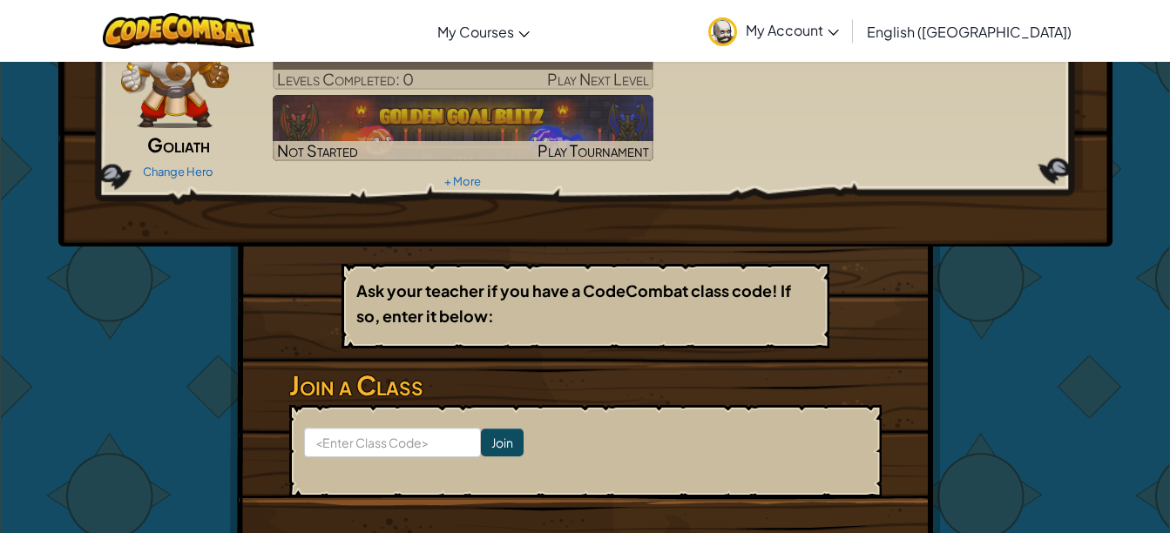
scroll to position [111, 0]
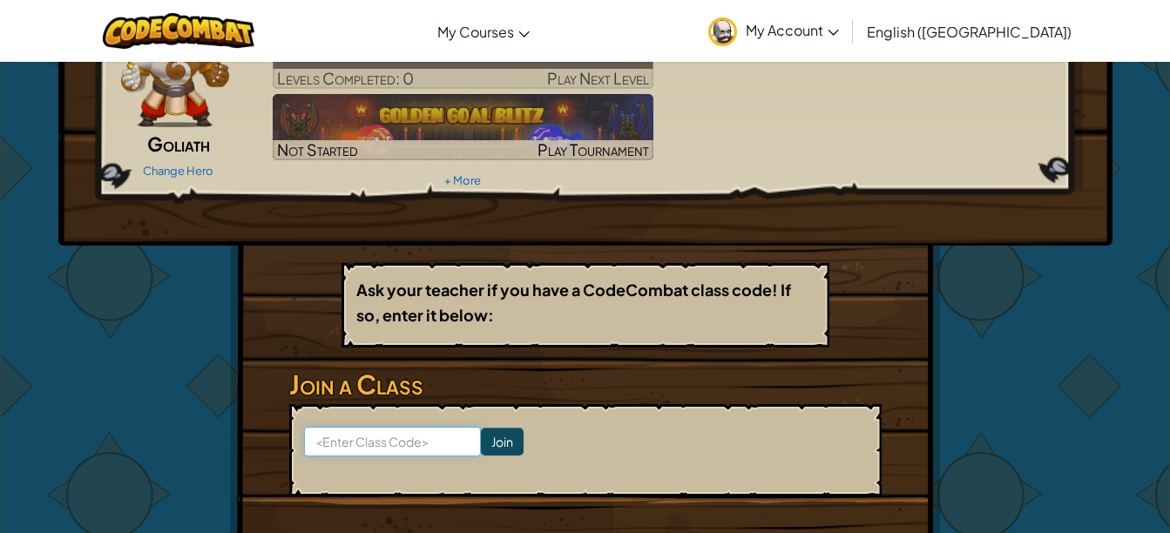
click at [401, 440] on input at bounding box center [392, 442] width 177 height 30
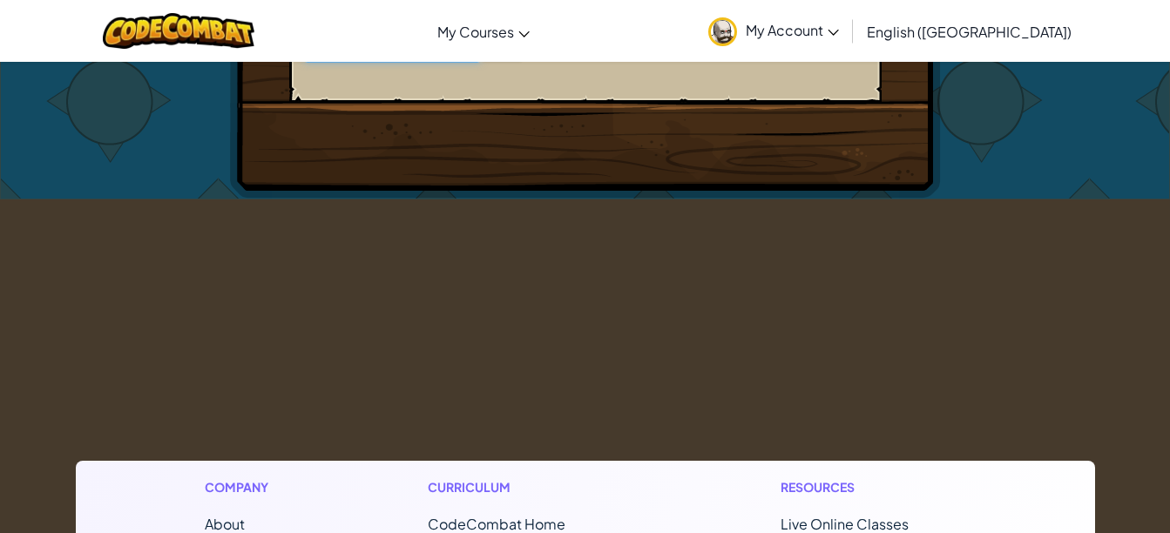
scroll to position [0, 0]
